Goal: Task Accomplishment & Management: Manage account settings

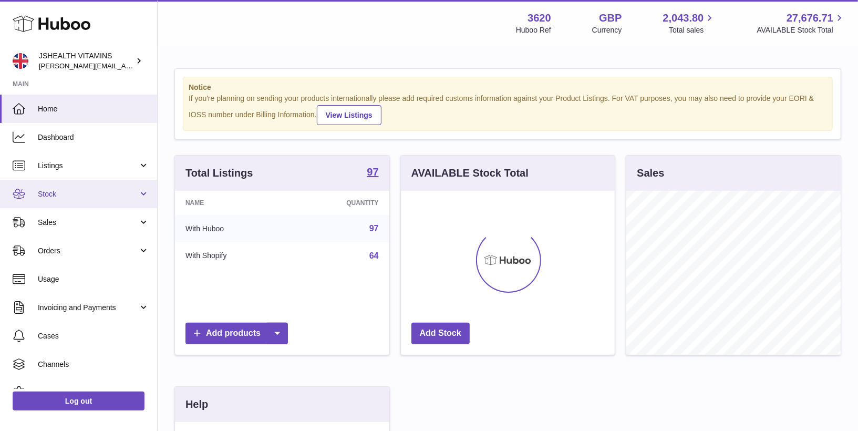
scroll to position [163, 214]
click at [95, 191] on span "Stock" at bounding box center [88, 194] width 100 height 10
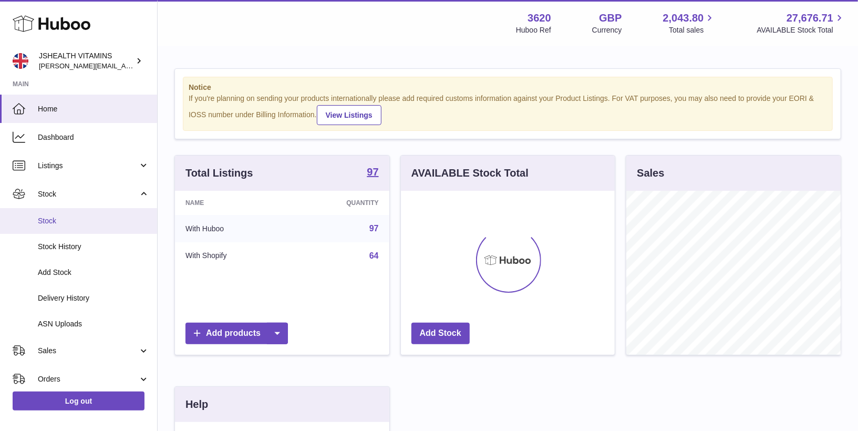
click at [90, 224] on span "Stock" at bounding box center [93, 221] width 111 height 10
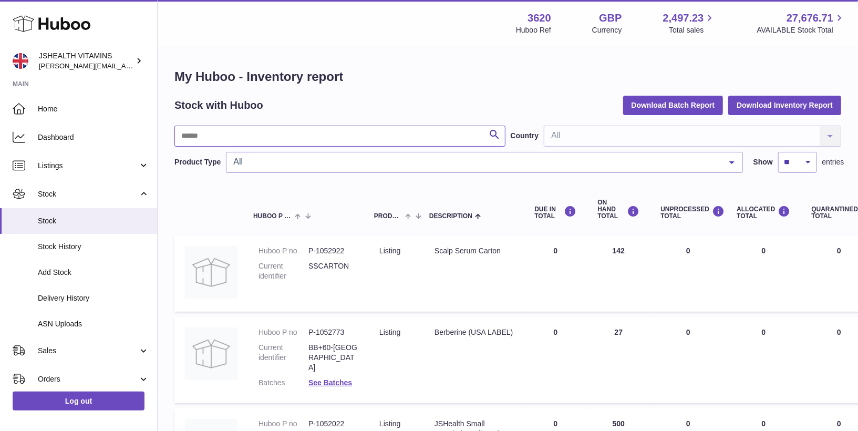
click at [244, 138] on input "text" at bounding box center [339, 136] width 331 height 21
type input "*********"
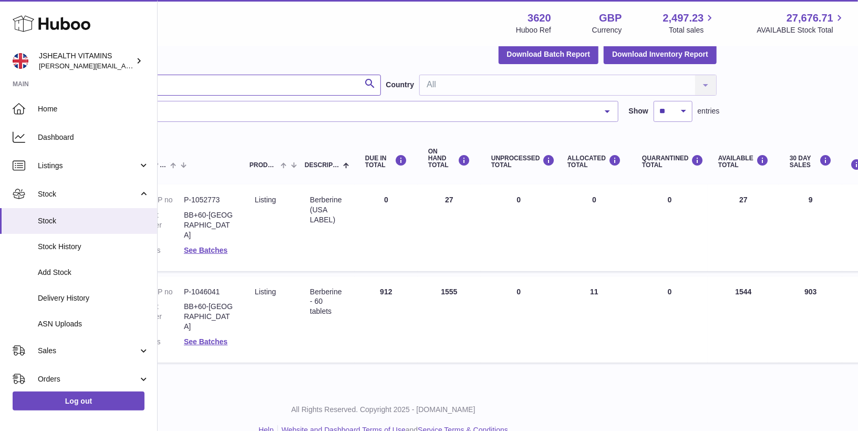
scroll to position [51, 282]
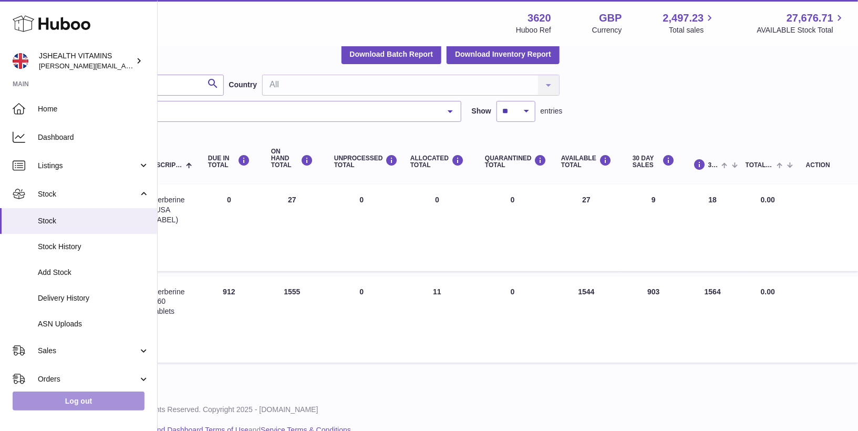
click at [67, 403] on link "Log out" at bounding box center [79, 400] width 132 height 19
